Goal: Task Accomplishment & Management: Use online tool/utility

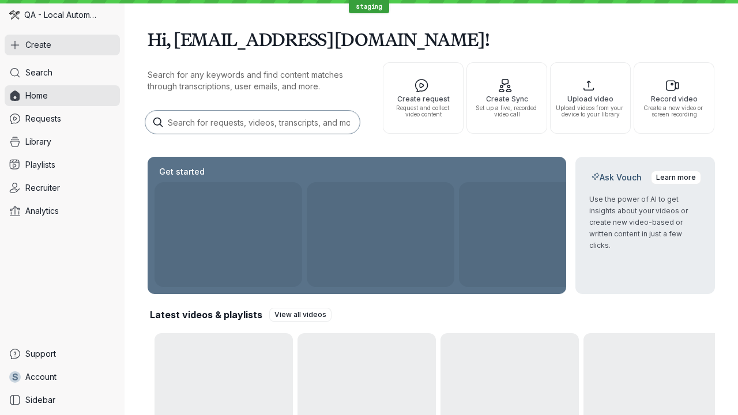
click at [62, 45] on button "Create" at bounding box center [62, 45] width 115 height 21
